Goal: Check status: Check status

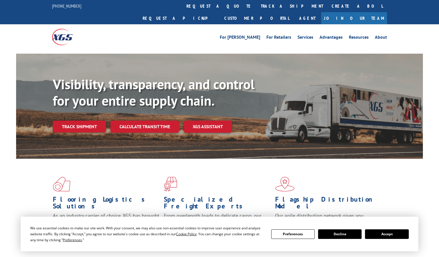
drag, startPoint x: 207, startPoint y: 9, endPoint x: 209, endPoint y: 19, distance: 10.4
click at [256, 8] on link "track a shipment" at bounding box center [291, 6] width 71 height 12
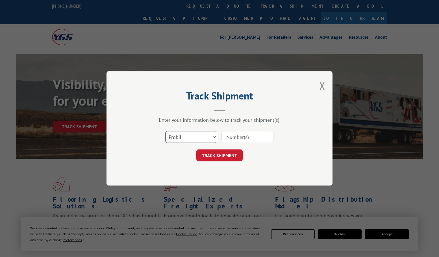
click at [202, 135] on select "Select category... Probill BOL PO" at bounding box center [191, 137] width 52 height 12
click at [165, 131] on select "Select category... Probill BOL PO" at bounding box center [191, 137] width 52 height 12
drag, startPoint x: 181, startPoint y: 138, endPoint x: 181, endPoint y: 141, distance: 3.1
click at [181, 138] on select "Select category... Probill BOL PO" at bounding box center [191, 137] width 52 height 12
select select "po"
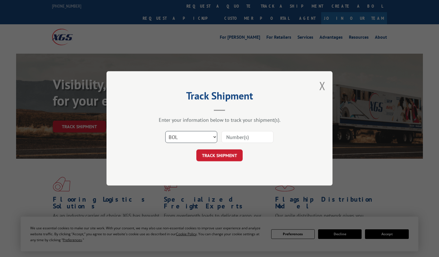
click at [165, 131] on select "Select category... Probill BOL PO" at bounding box center [191, 137] width 52 height 12
click at [239, 137] on input at bounding box center [247, 137] width 52 height 12
paste input "295996897"
type input "295996897"
click at [233, 156] on button "TRACK SHIPMENT" at bounding box center [219, 156] width 46 height 12
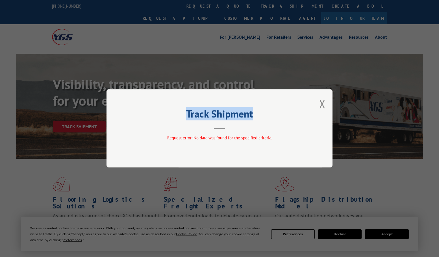
drag, startPoint x: 319, startPoint y: 106, endPoint x: 317, endPoint y: 84, distance: 21.6
click at [319, 106] on div "Track Shipment Request error: No data was found for the specified criteria." at bounding box center [219, 128] width 226 height 78
